Goal: Information Seeking & Learning: Learn about a topic

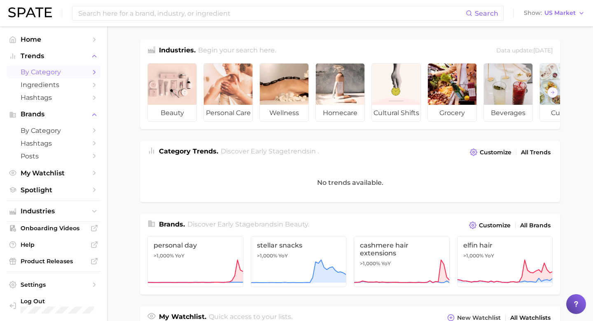
click at [51, 75] on span "by Category" at bounding box center [54, 72] width 66 height 8
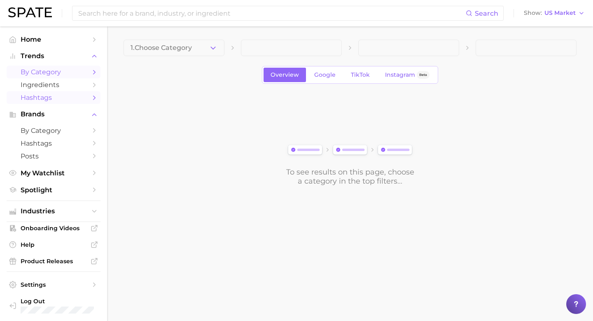
click at [57, 102] on link "Hashtags" at bounding box center [54, 97] width 94 height 13
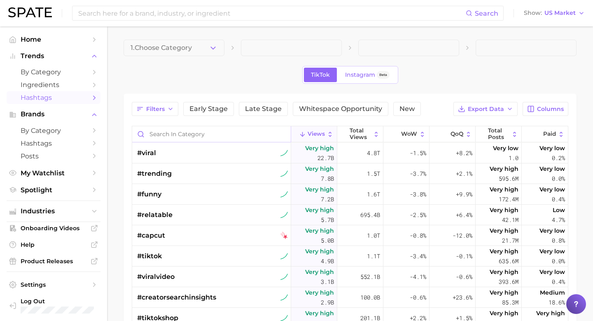
click at [179, 131] on input "Search in category" at bounding box center [211, 134] width 159 height 16
click at [182, 48] on span "1. Choose Category" at bounding box center [161, 47] width 61 height 7
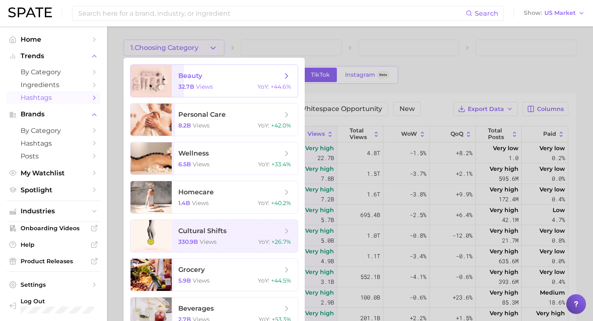
click at [185, 88] on span "32.7b" at bounding box center [186, 86] width 16 height 7
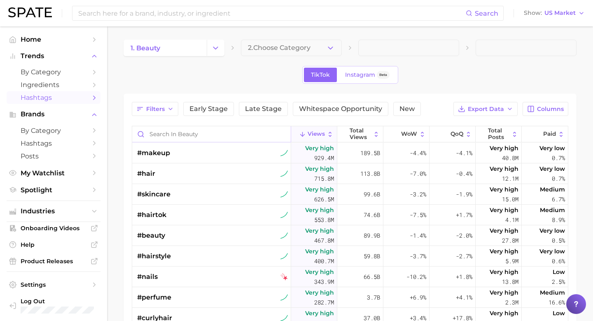
click at [185, 134] on input "Search in beauty" at bounding box center [211, 134] width 159 height 16
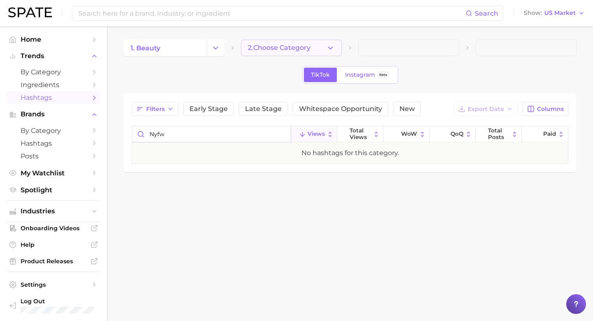
type input "nyfw"
click at [275, 45] on span "2. Choose Category" at bounding box center [279, 47] width 63 height 7
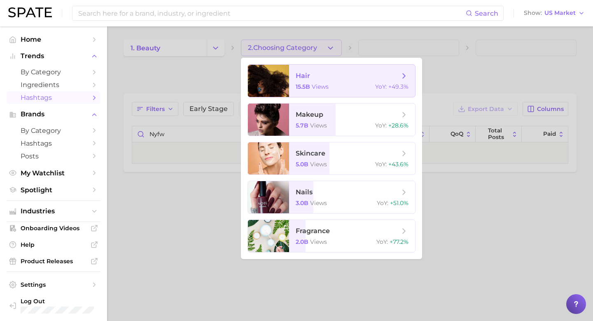
click at [281, 87] on div at bounding box center [268, 81] width 41 height 32
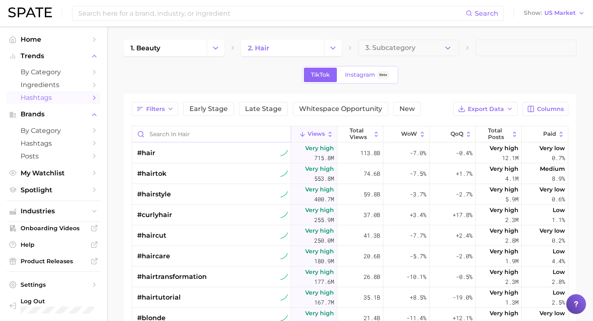
click at [213, 138] on input "Search in hair" at bounding box center [211, 134] width 159 height 16
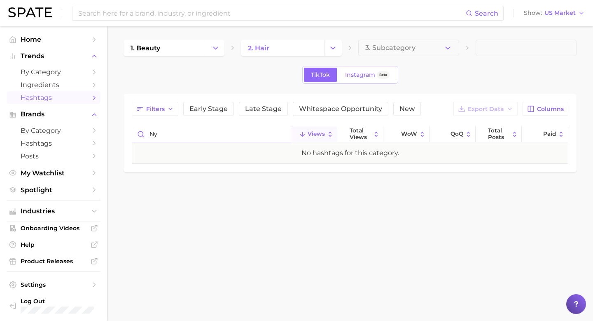
type input "n"
click at [238, 136] on input "[US_STATE] fashion week" at bounding box center [211, 134] width 159 height 16
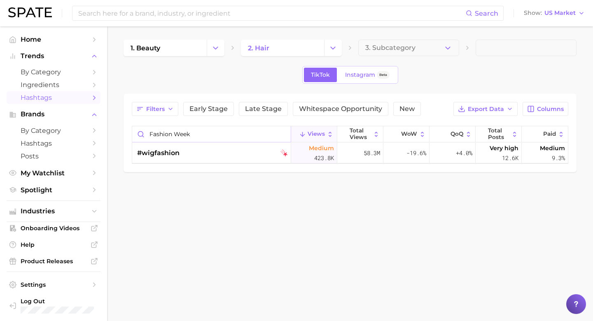
type input "fashion week"
click at [90, 72] on link "by Category" at bounding box center [54, 72] width 94 height 13
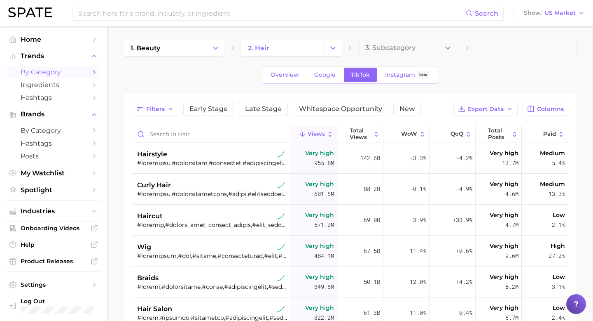
click at [246, 134] on input "Search in hair" at bounding box center [211, 134] width 159 height 16
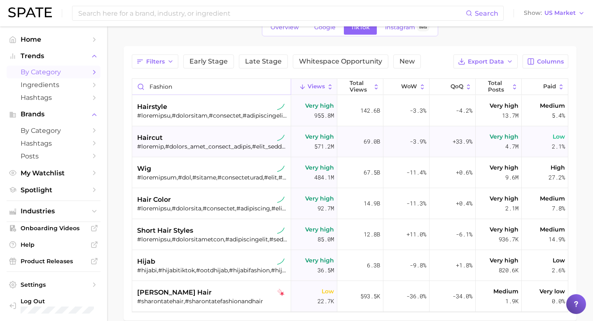
scroll to position [48, 0]
click at [248, 89] on input "fashion" at bounding box center [211, 86] width 159 height 16
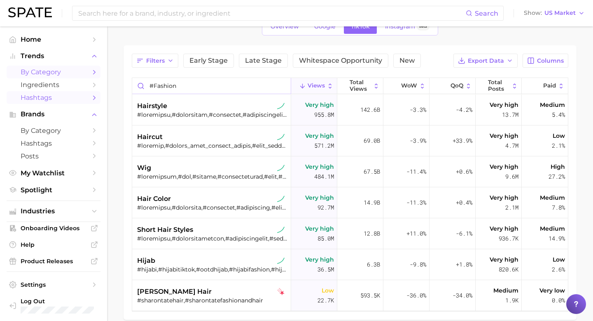
type input "#fashion"
click at [70, 101] on span "Hashtags" at bounding box center [54, 98] width 66 height 8
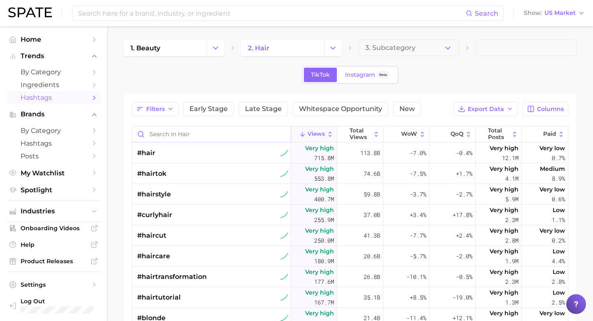
click at [164, 129] on input "Search in hair" at bounding box center [211, 134] width 159 height 16
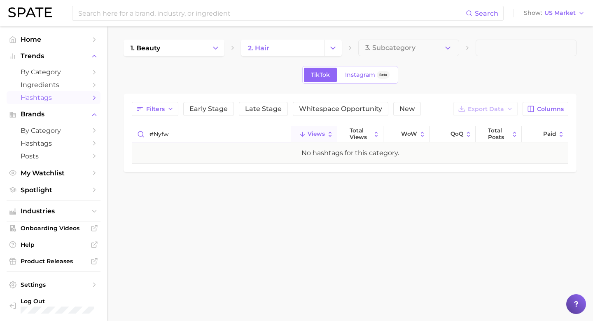
type input "#nyfw"
click at [59, 73] on span "by Category" at bounding box center [54, 72] width 66 height 8
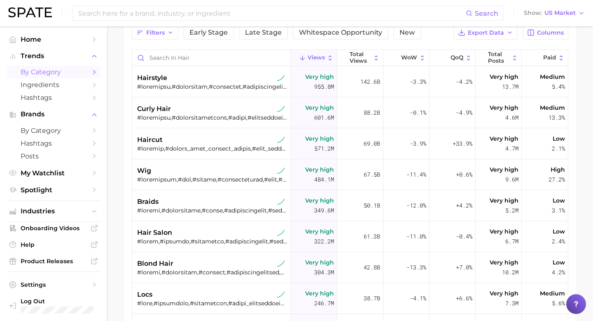
scroll to position [52, 0]
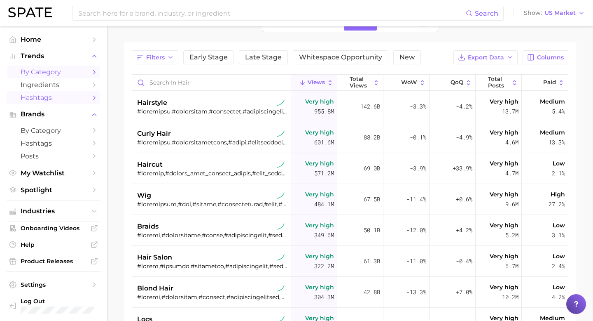
click at [82, 99] on span "Hashtags" at bounding box center [54, 98] width 66 height 8
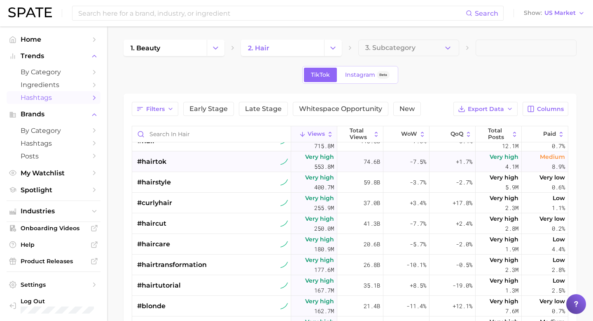
scroll to position [3, 0]
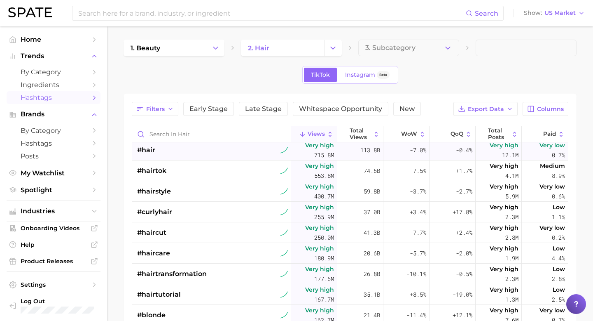
click at [161, 150] on div "#hair" at bounding box center [212, 150] width 151 height 21
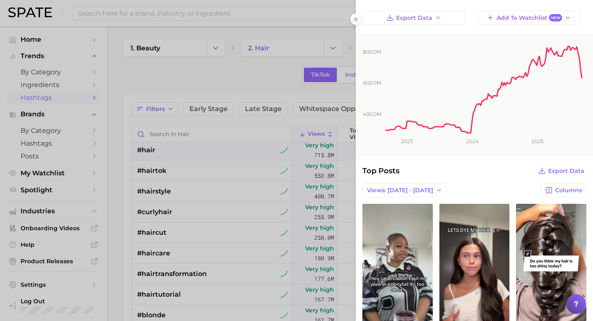
scroll to position [0, 0]
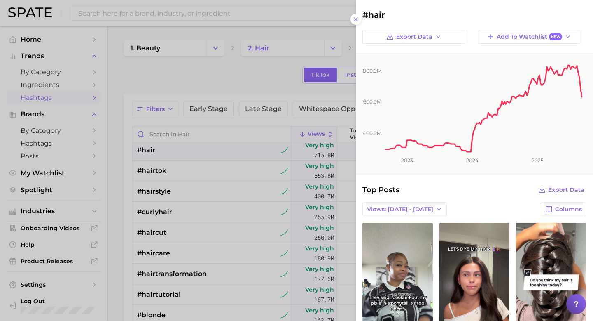
click at [281, 126] on div at bounding box center [296, 160] width 593 height 321
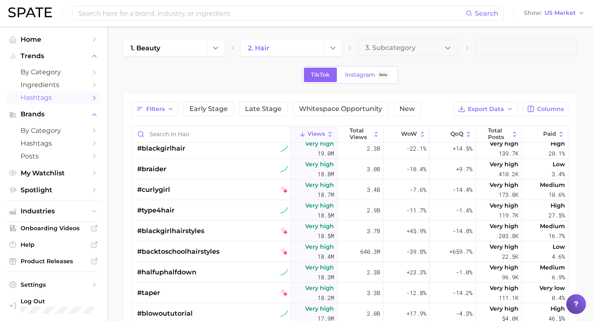
scroll to position [2344, 0]
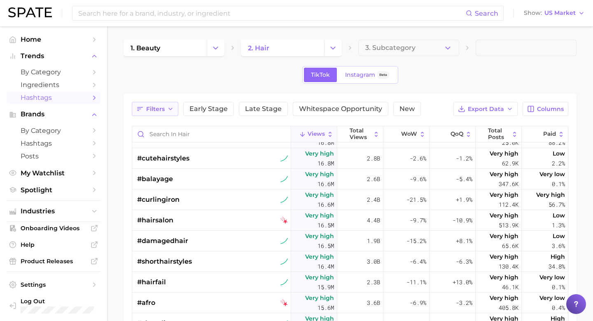
click at [164, 108] on span "Filters" at bounding box center [155, 109] width 19 height 7
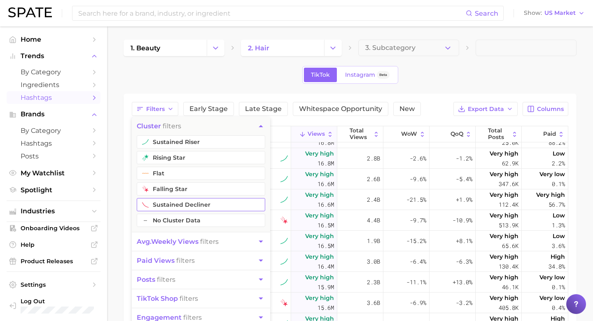
click at [163, 206] on button "sustained decliner" at bounding box center [201, 204] width 129 height 13
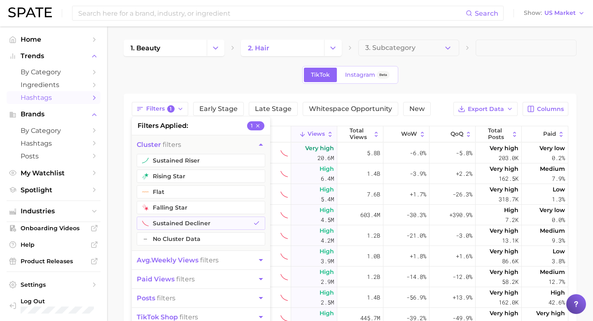
click at [439, 75] on div "TikTok Instagram Beta" at bounding box center [350, 75] width 453 height 18
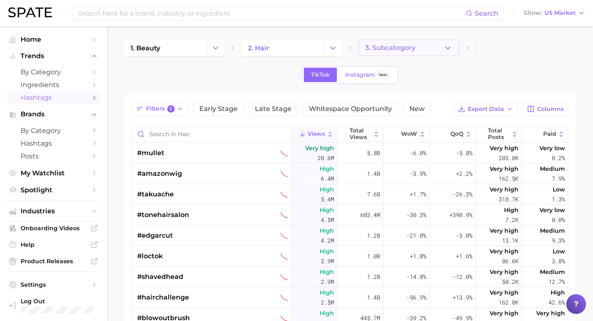
click at [414, 48] on span "3. Subcategory" at bounding box center [391, 47] width 50 height 7
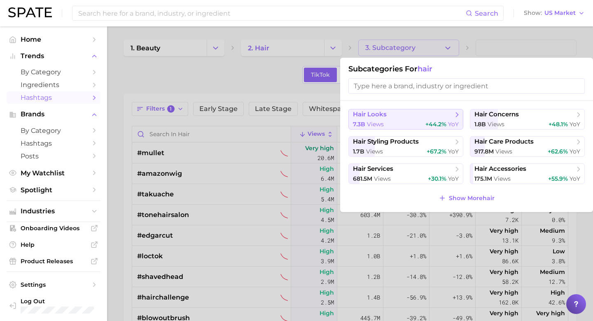
click at [392, 123] on div "7.3b views +44.2% YoY" at bounding box center [406, 124] width 106 height 8
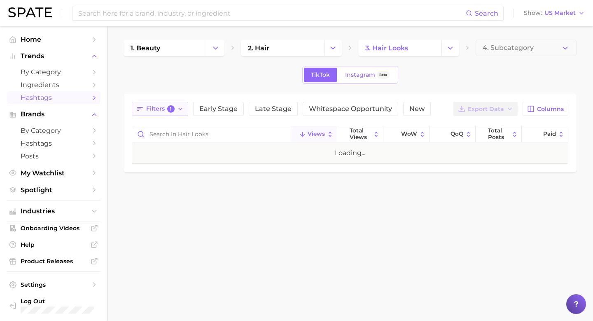
click at [175, 108] on button "Filters 1" at bounding box center [160, 109] width 56 height 14
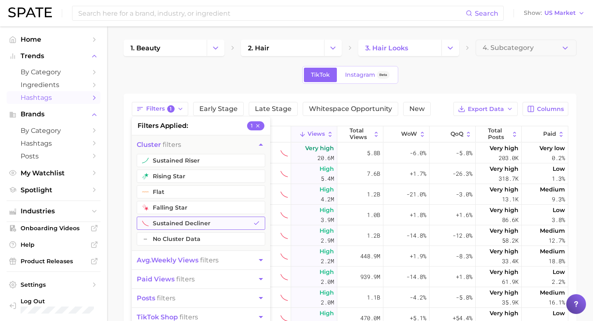
click at [195, 223] on button "sustained decliner" at bounding box center [201, 222] width 129 height 13
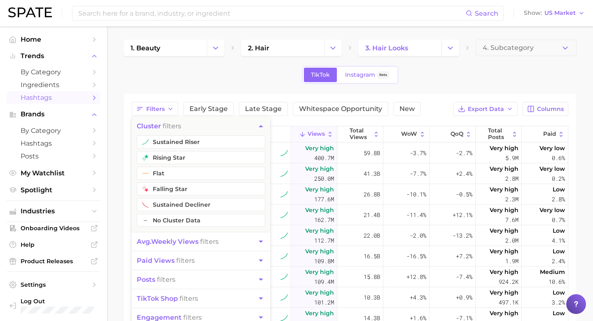
click at [216, 73] on div "TikTok Instagram Beta" at bounding box center [350, 75] width 453 height 18
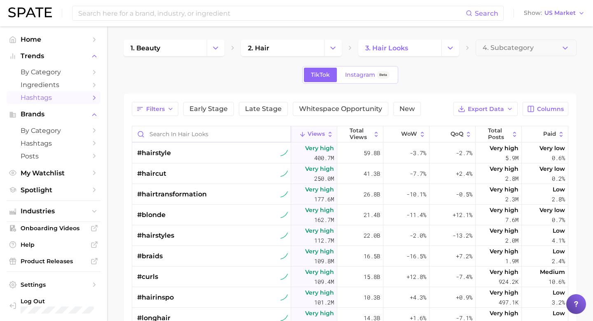
click at [202, 128] on input "Search in hair looks" at bounding box center [211, 134] width 159 height 16
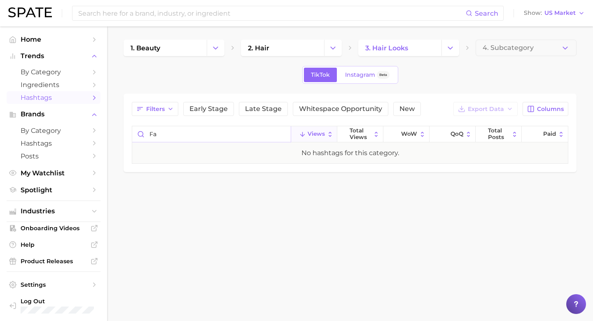
type input "f"
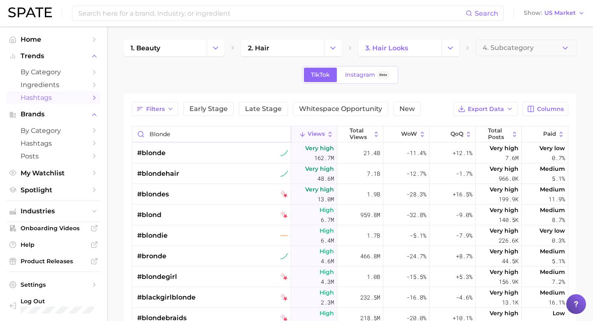
type input "blonde"
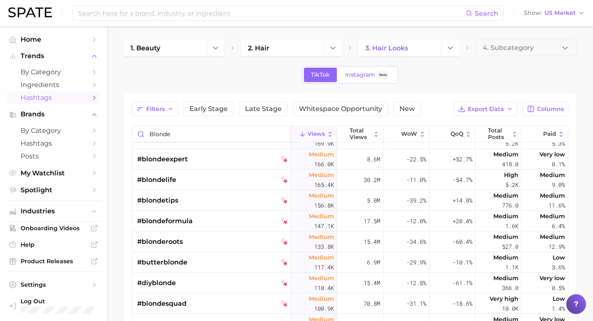
scroll to position [785, 0]
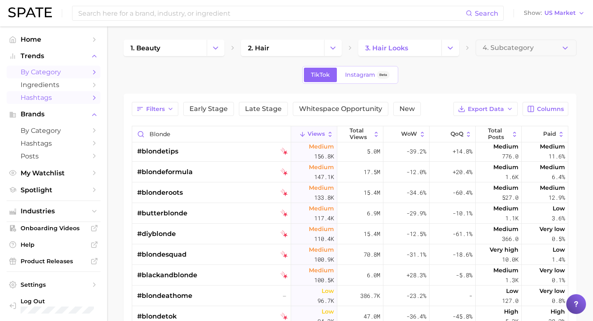
click at [61, 72] on span "by Category" at bounding box center [54, 72] width 66 height 8
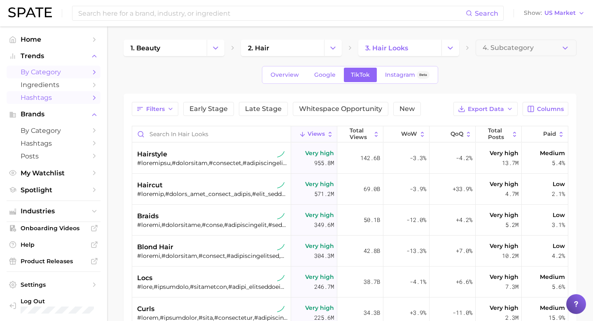
click at [43, 101] on span "Hashtags" at bounding box center [54, 98] width 66 height 8
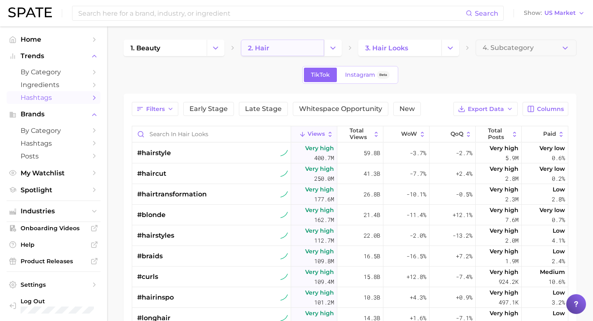
click at [316, 50] on link "2. hair" at bounding box center [282, 48] width 83 height 16
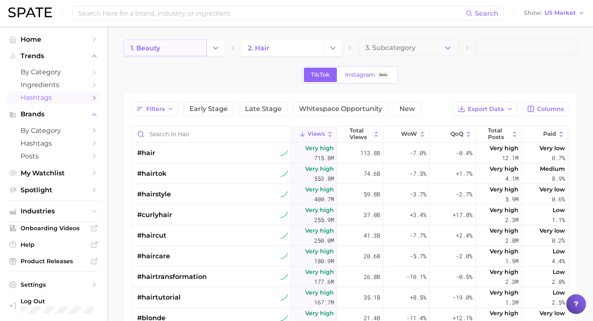
click at [198, 46] on link "1. beauty" at bounding box center [165, 48] width 83 height 16
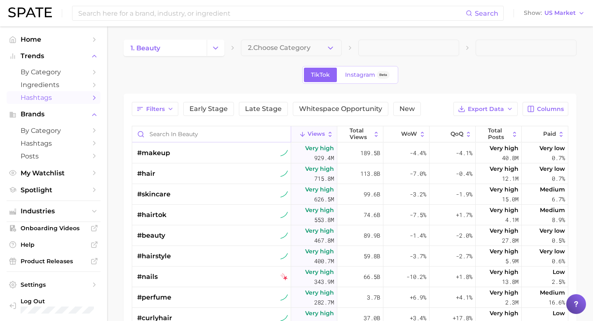
click at [201, 132] on input "Search in beauty" at bounding box center [211, 134] width 159 height 16
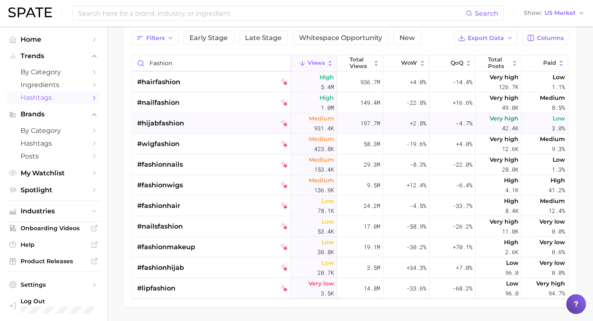
scroll to position [68, 0]
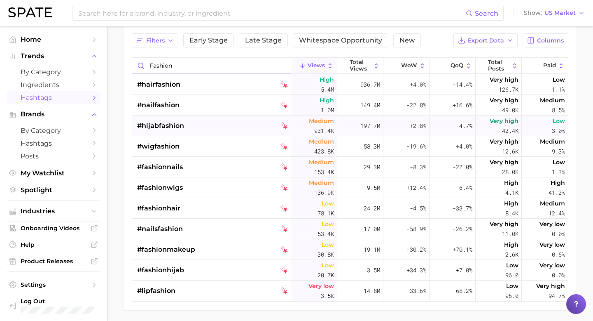
type input "fashion"
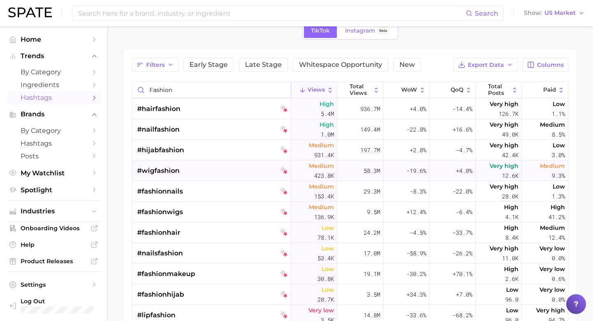
scroll to position [0, 0]
